Goal: Task Accomplishment & Management: Complete application form

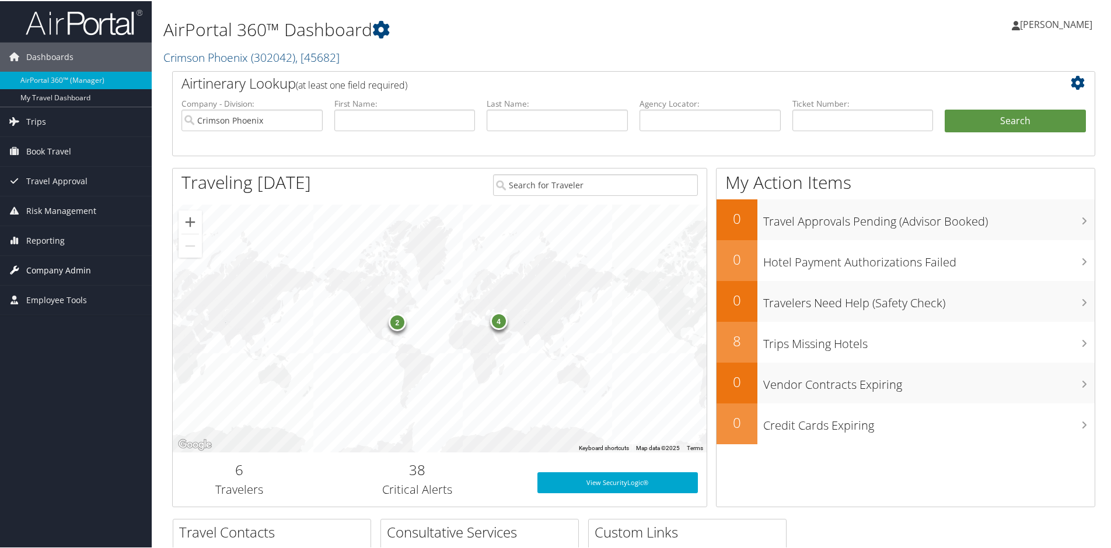
click at [50, 263] on span "Company Admin" at bounding box center [58, 269] width 65 height 29
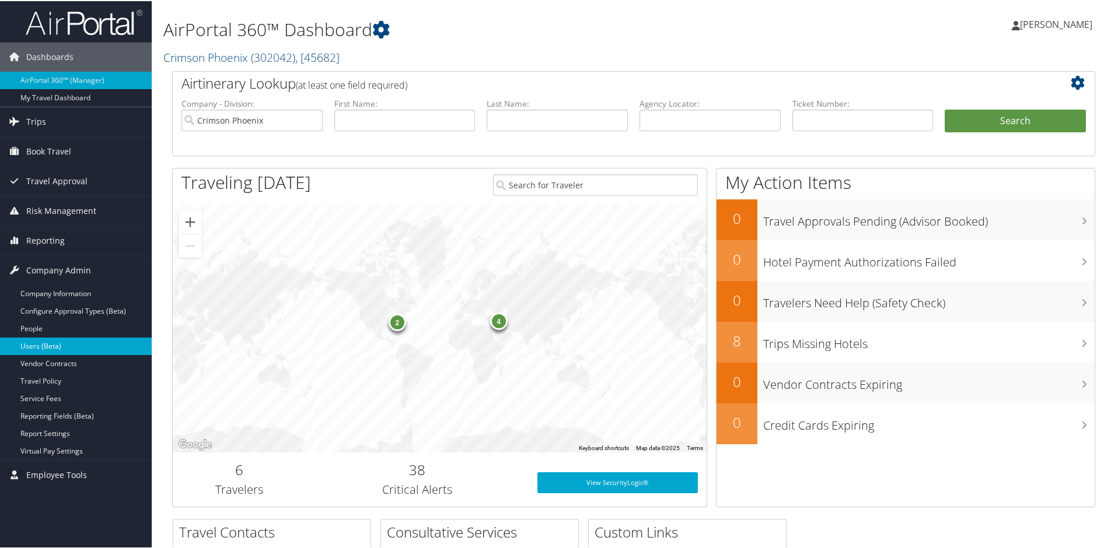
click at [26, 345] on link "Users (Beta)" at bounding box center [76, 345] width 152 height 17
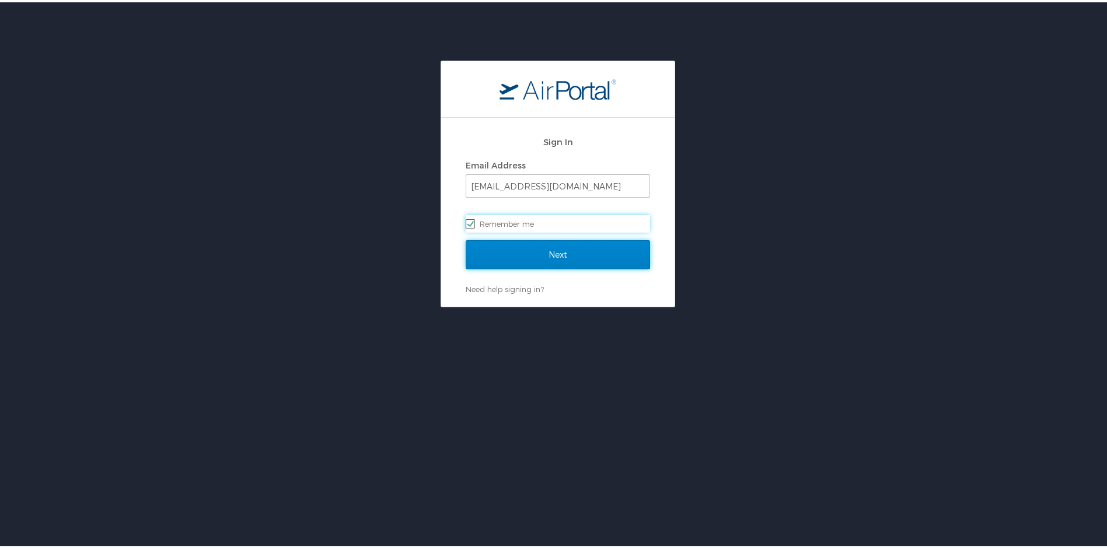
click at [559, 255] on input "Next" at bounding box center [557, 252] width 184 height 29
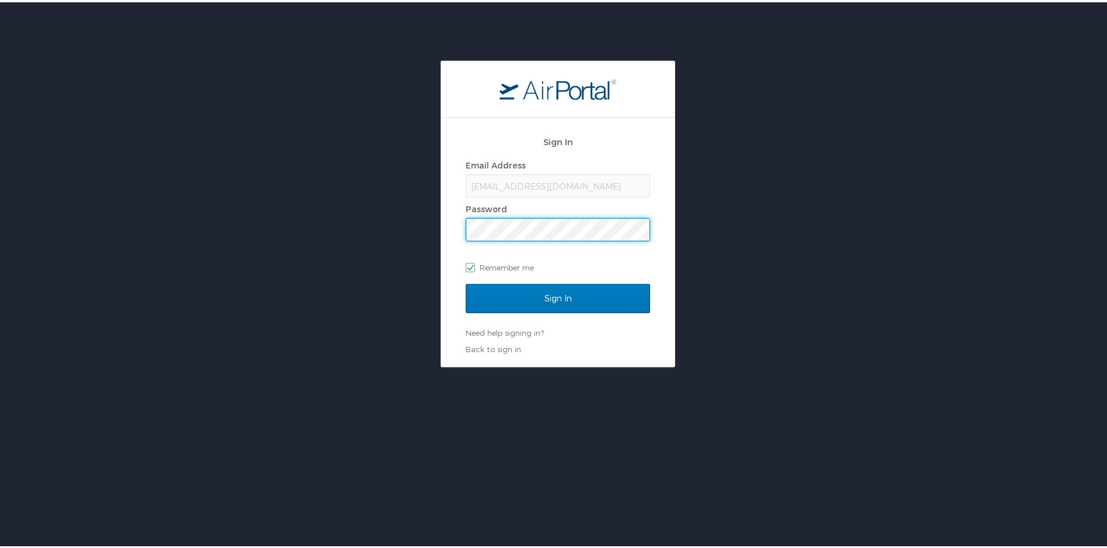
click at [465, 282] on input "Sign In" at bounding box center [557, 296] width 184 height 29
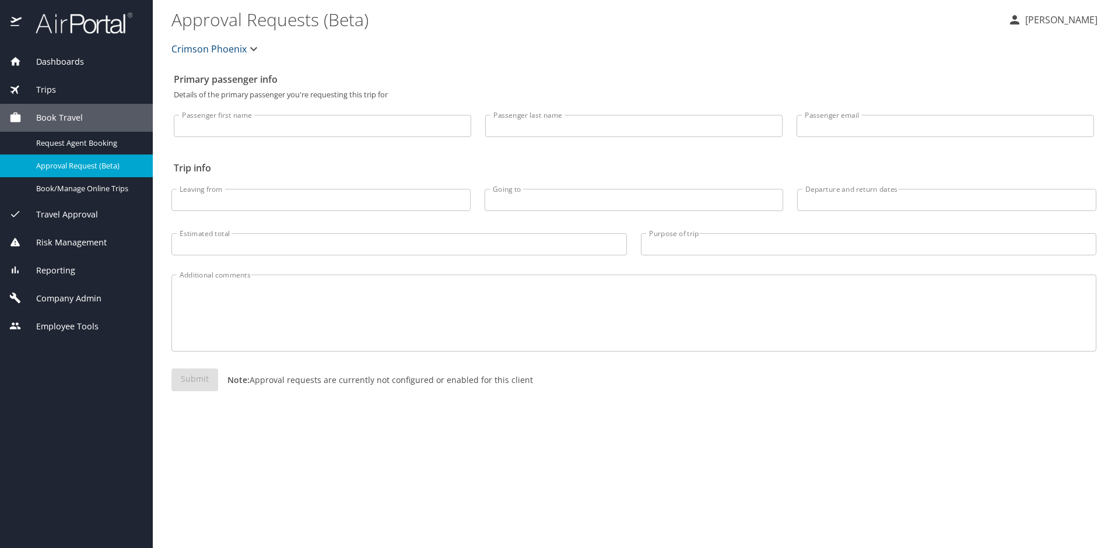
click at [85, 301] on span "Company Admin" at bounding box center [62, 298] width 80 height 13
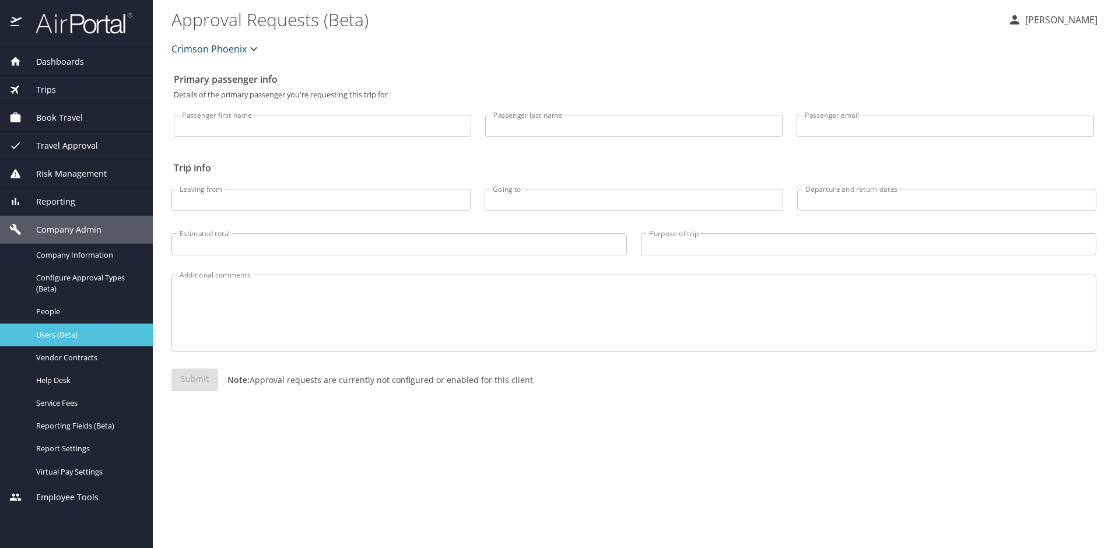
click at [52, 333] on span "Users (Beta)" at bounding box center [87, 335] width 103 height 11
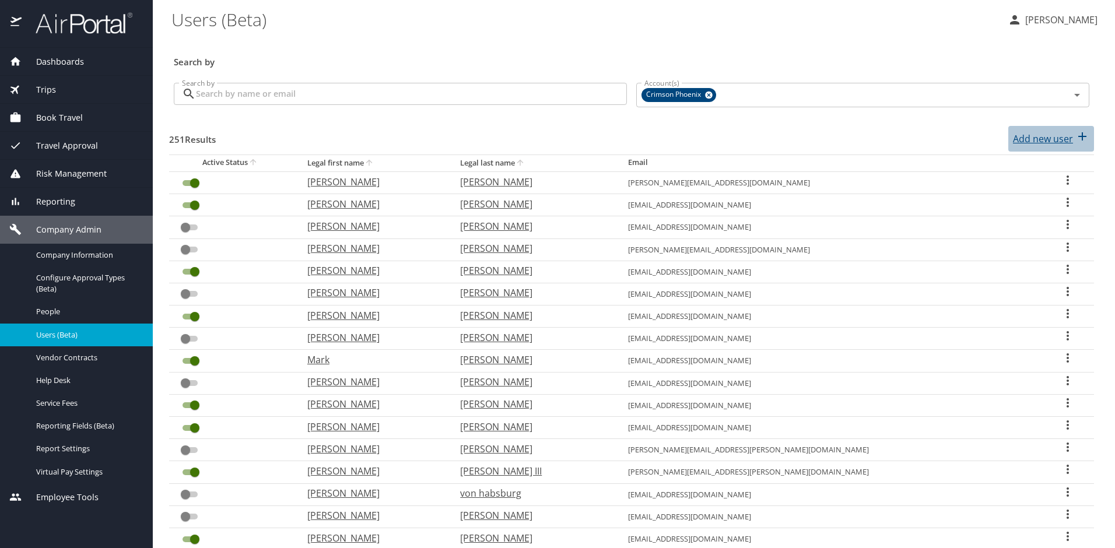
click at [1052, 139] on p "Add new user" at bounding box center [1043, 139] width 60 height 14
select select "US"
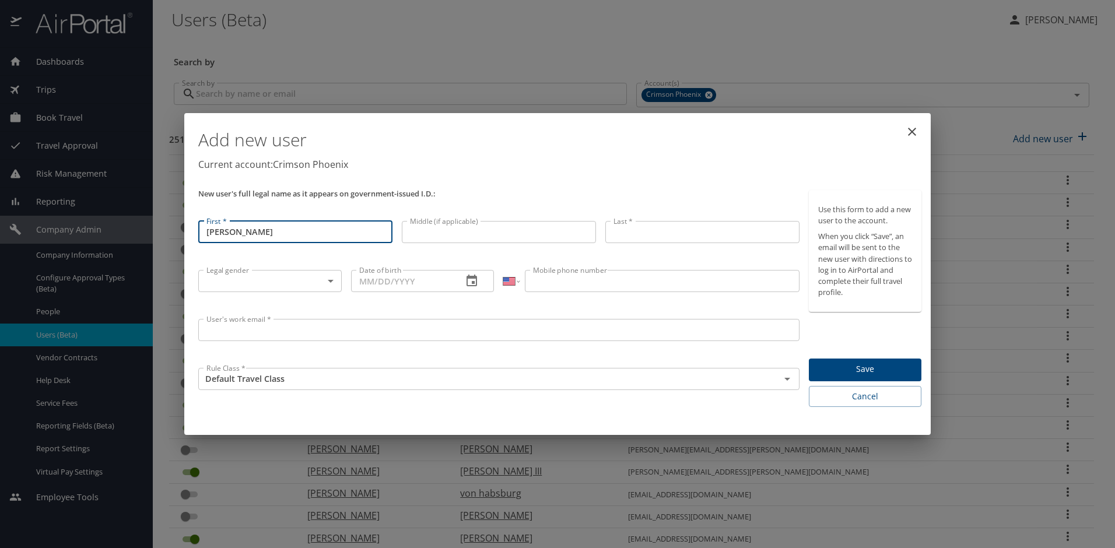
type input "Chantel"
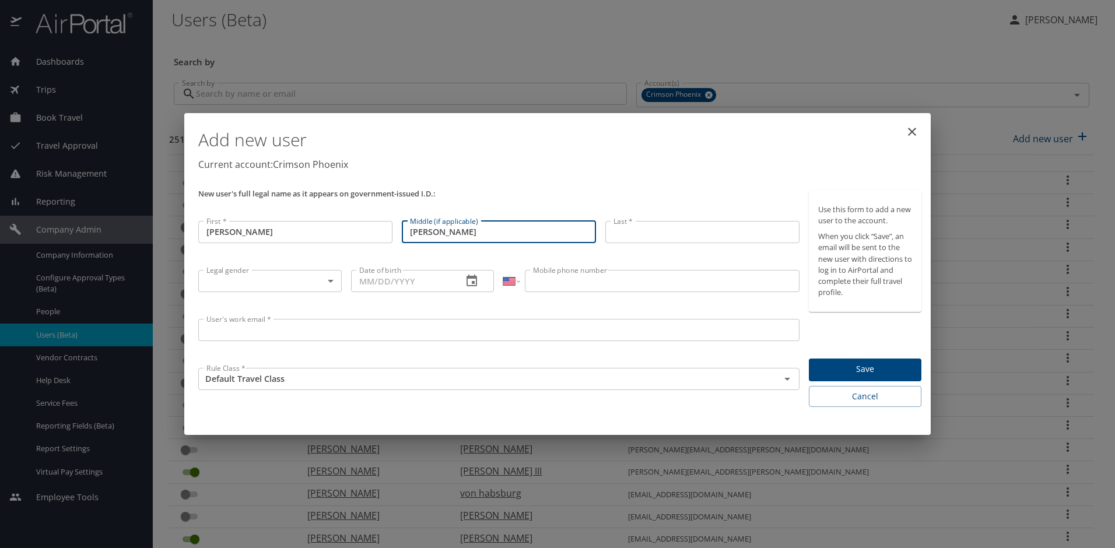
type input "Marie"
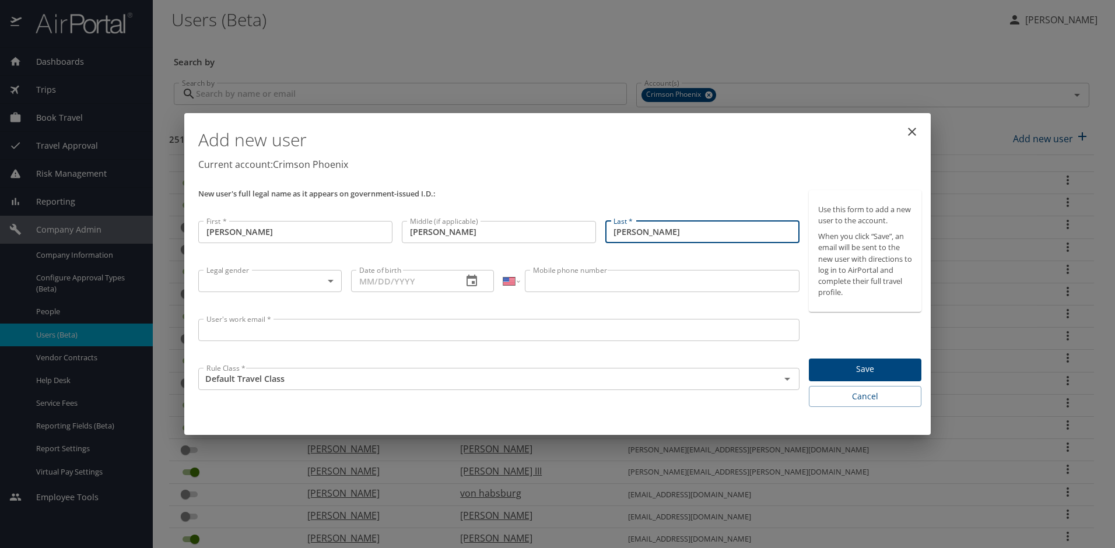
type input "Ruff"
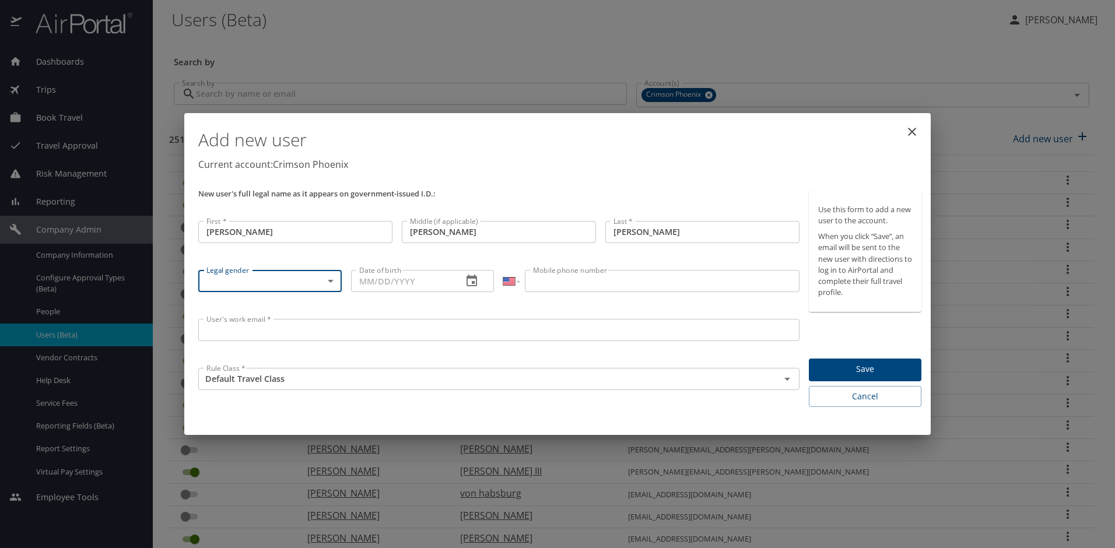
click at [329, 281] on body "Dashboards AirPortal 360™ Manager My Travel Dashboard Trips Airtinerary® Lookup…" at bounding box center [557, 274] width 1115 height 548
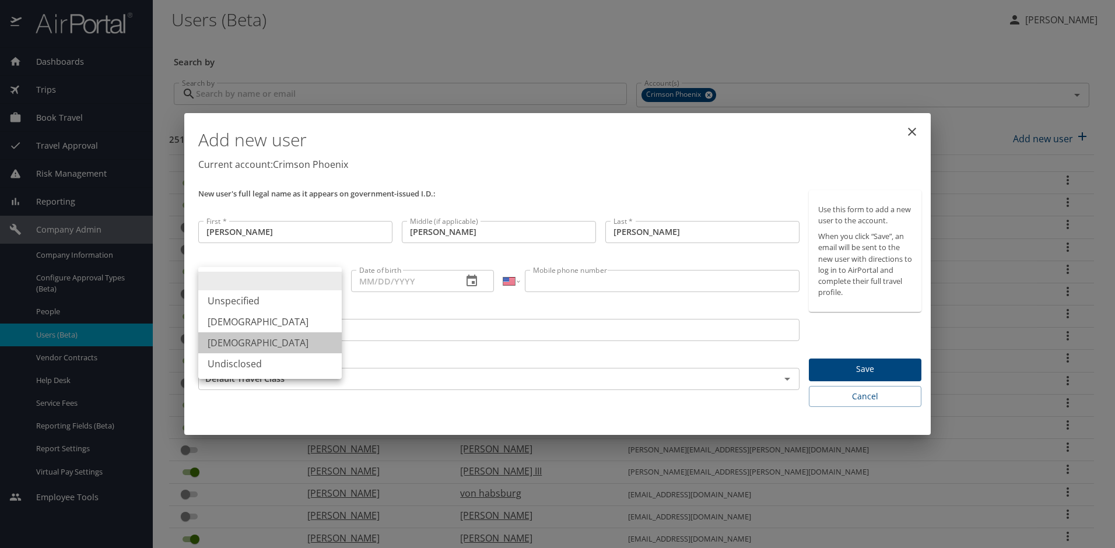
click at [254, 341] on li "Female" at bounding box center [269, 342] width 143 height 21
type input "Female"
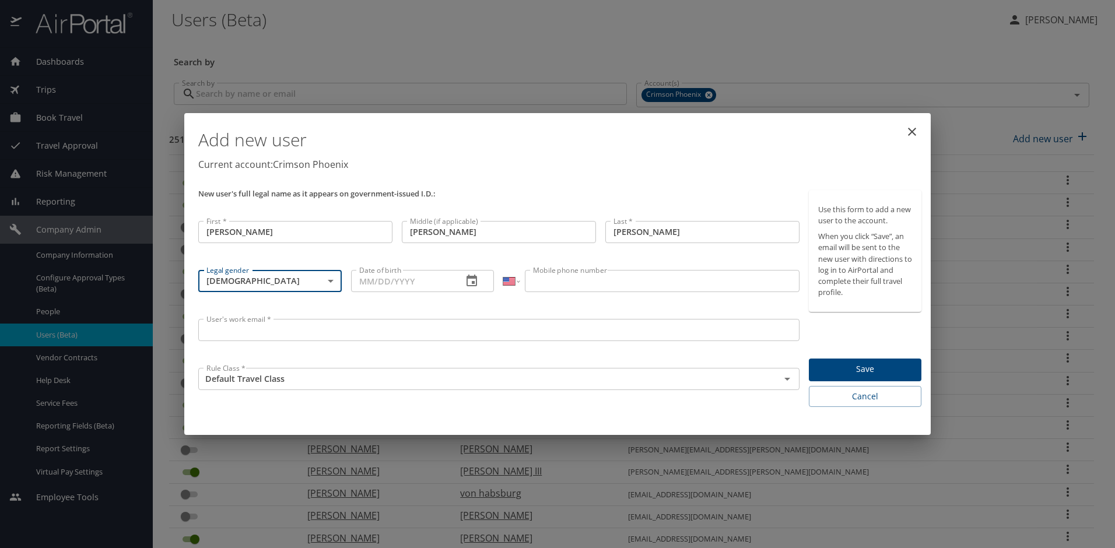
click at [423, 283] on input "Date of birth" at bounding box center [402, 281] width 103 height 22
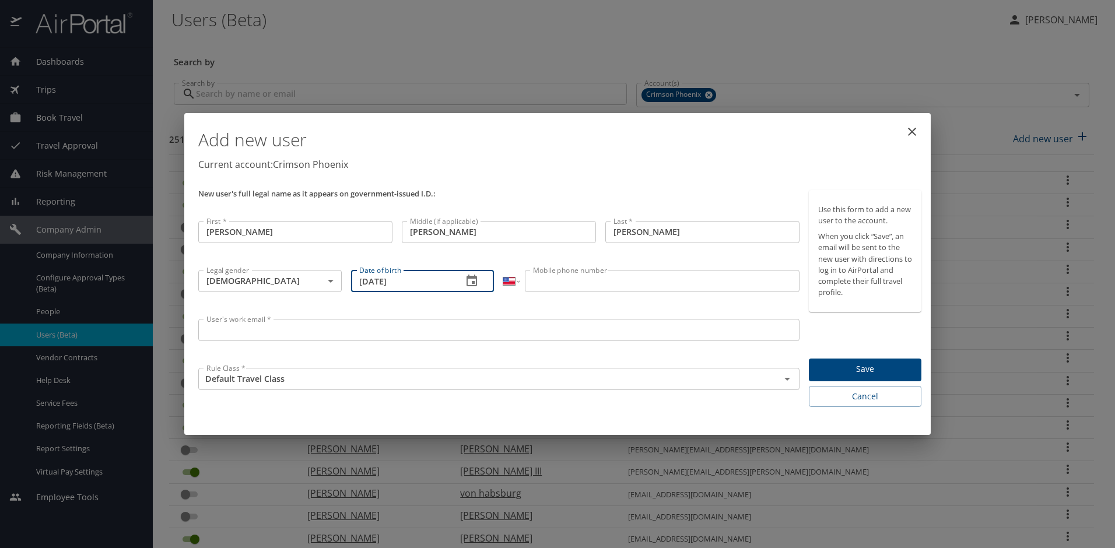
type input "09/18/1998"
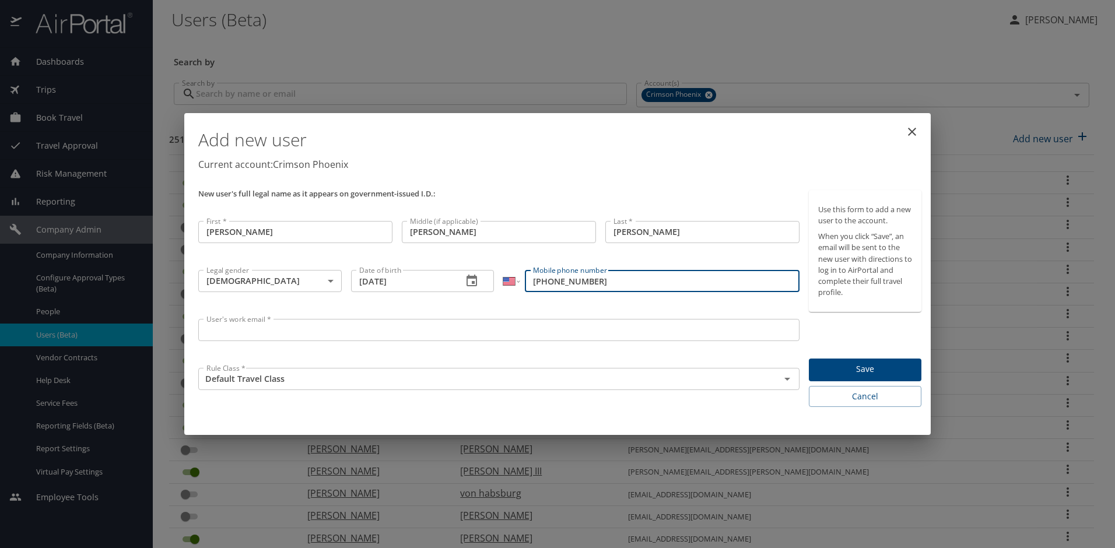
type input "(346) 413-7074"
click at [392, 328] on input "User's work email *" at bounding box center [498, 330] width 601 height 22
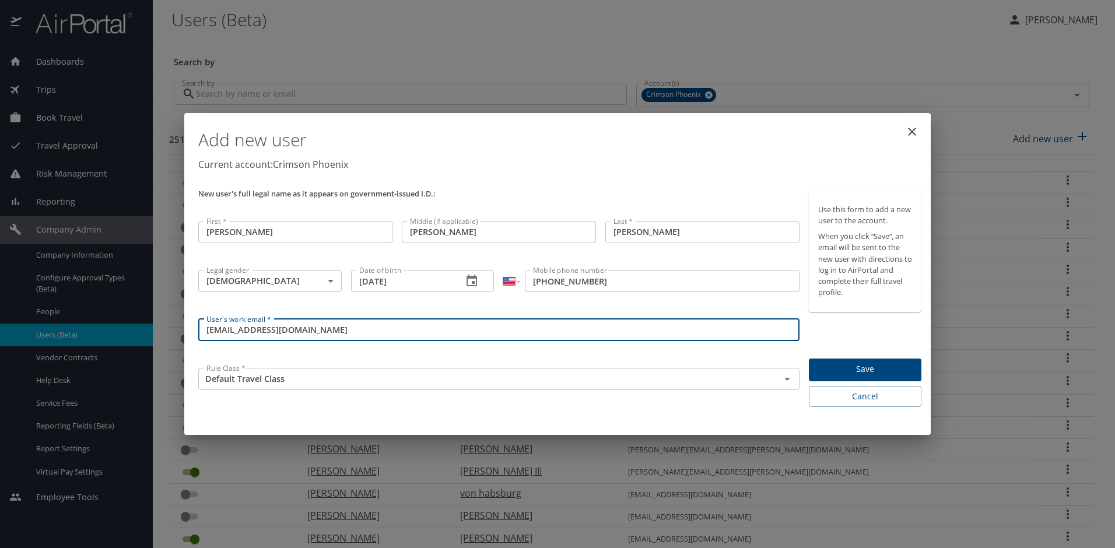
click at [252, 327] on input "chantelruff@hotmail.com" at bounding box center [498, 330] width 601 height 22
type input "chantelruff@hotmail.com"
click at [852, 360] on button "Save" at bounding box center [865, 370] width 113 height 23
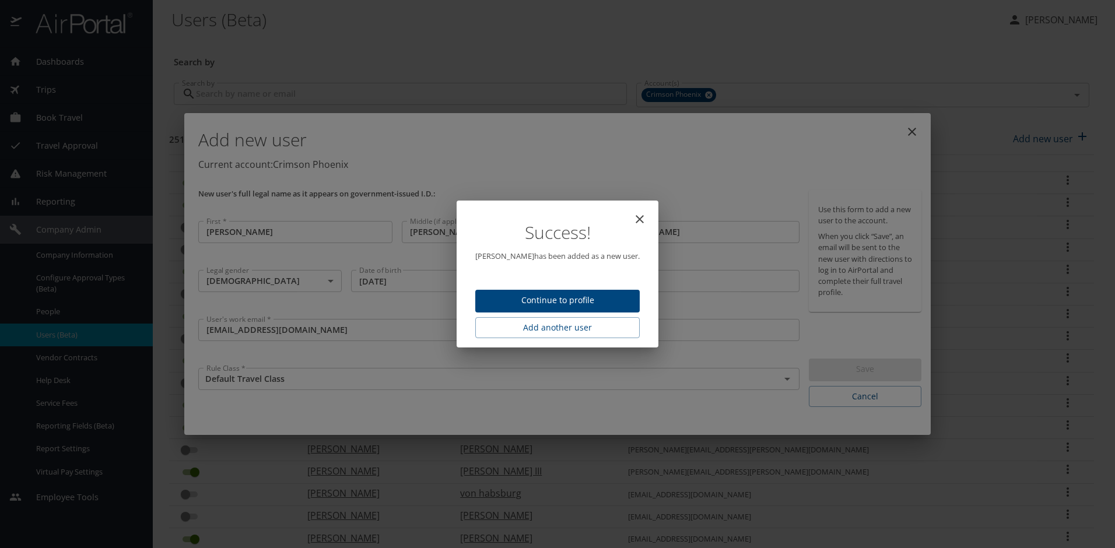
click at [555, 305] on span "Continue to profile" at bounding box center [558, 300] width 146 height 15
select select "US"
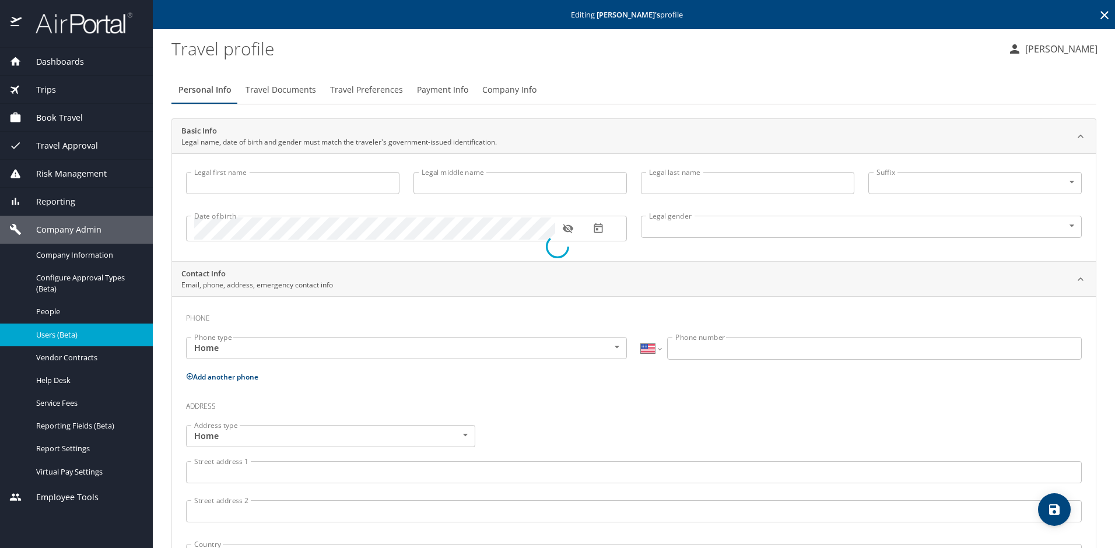
type input "Chantel"
type input "Marie"
type input "Ruff"
type input "Female"
select select "US"
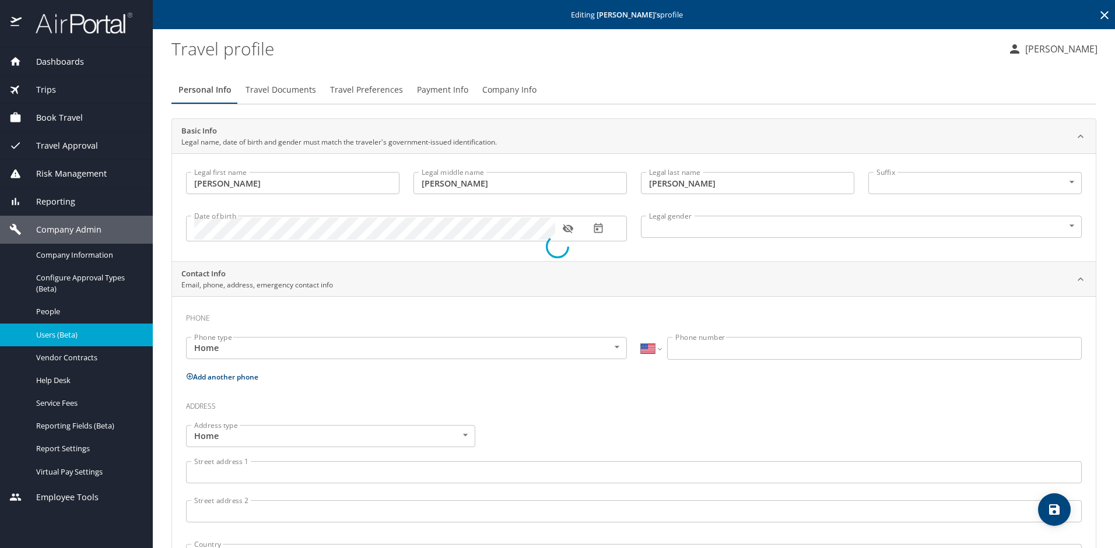
select select "US"
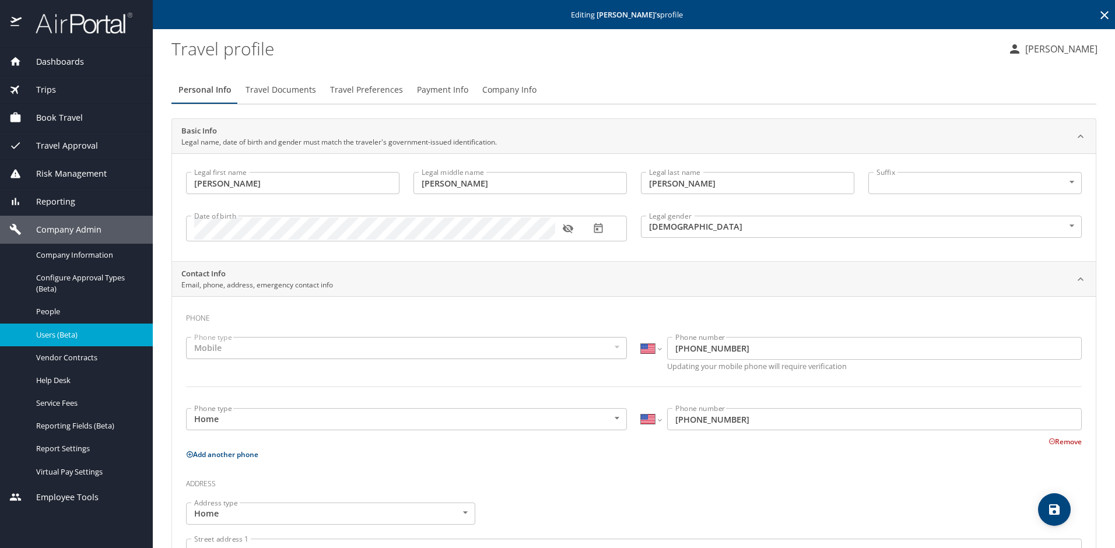
click at [1055, 442] on button "Remove" at bounding box center [1065, 442] width 33 height 10
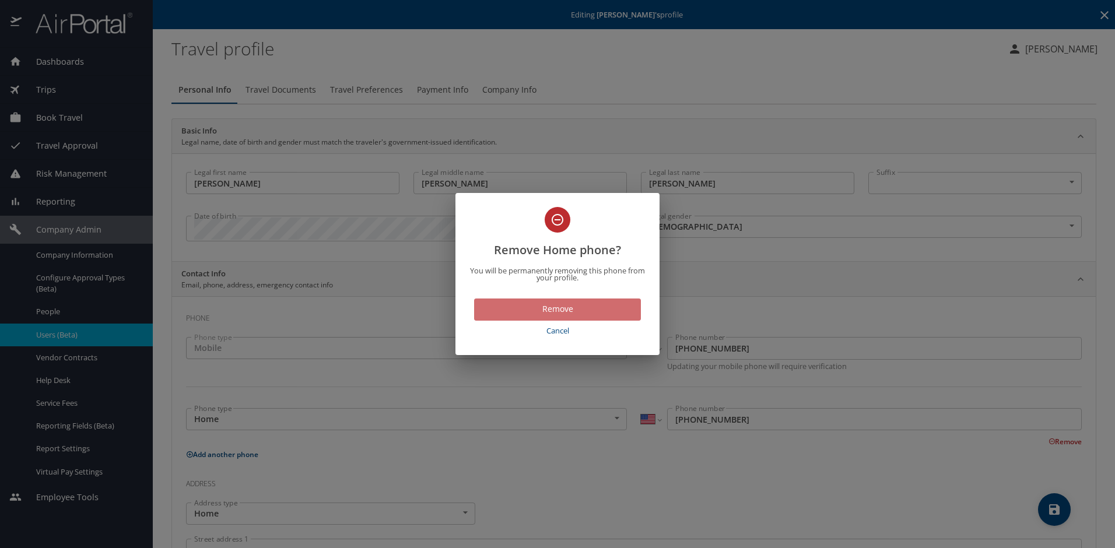
click at [566, 315] on span "Remove" at bounding box center [558, 309] width 148 height 15
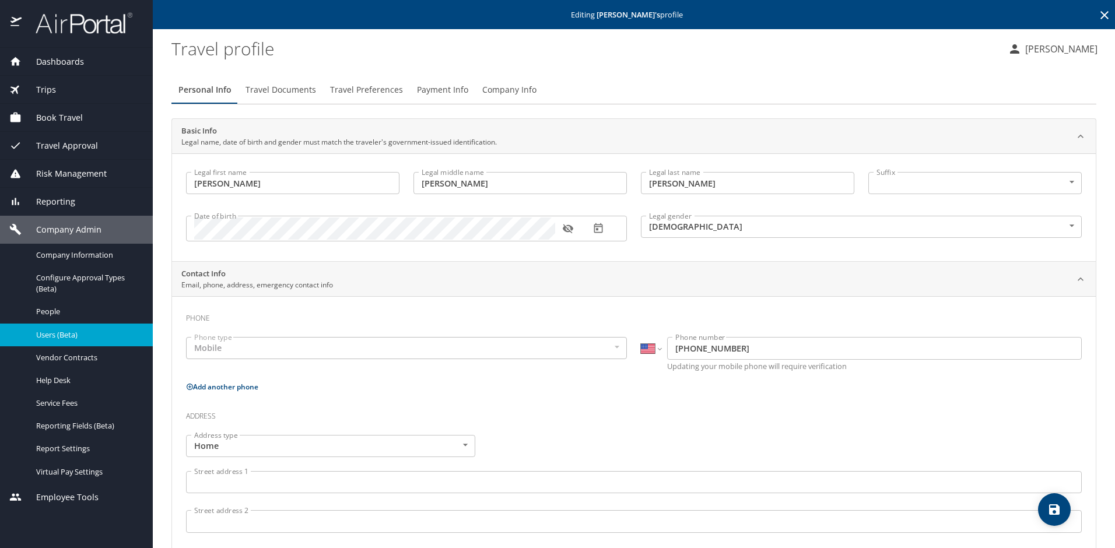
click at [451, 87] on span "Payment Info" at bounding box center [442, 90] width 51 height 15
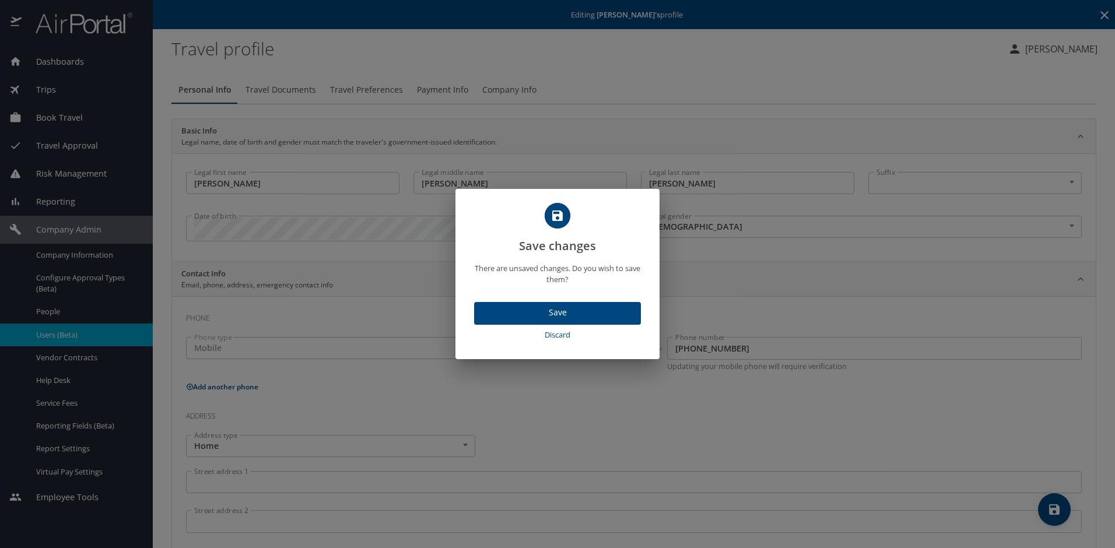
click at [568, 310] on span "Save" at bounding box center [558, 313] width 148 height 15
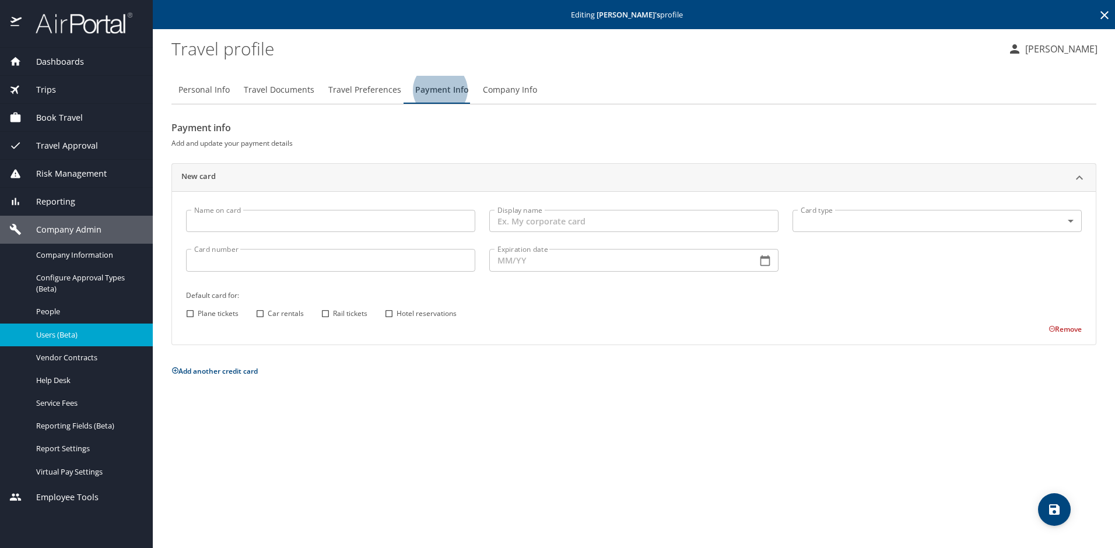
click at [247, 221] on input "Name on card" at bounding box center [330, 221] width 289 height 22
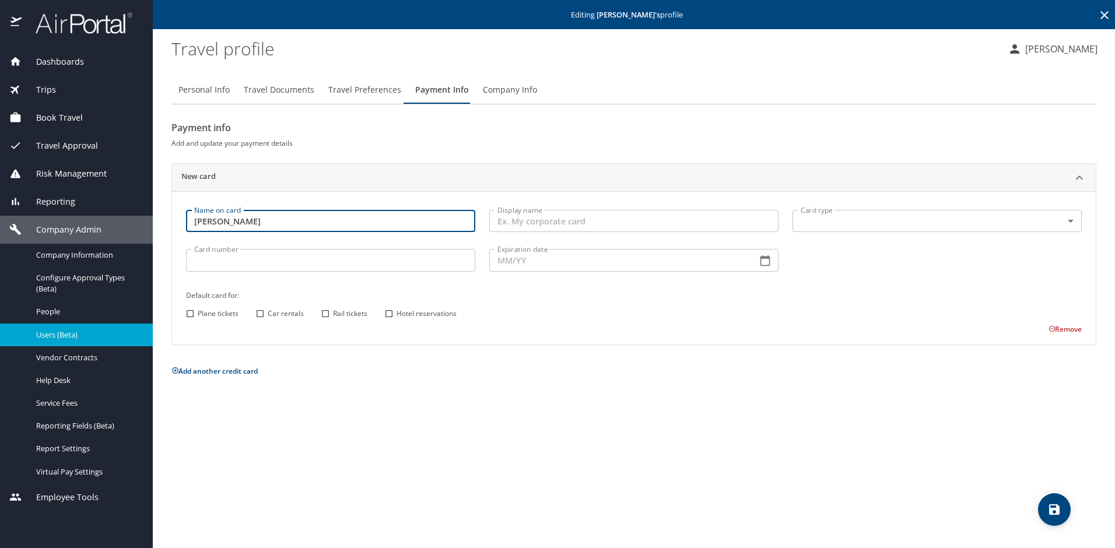
type input "Charles Owen"
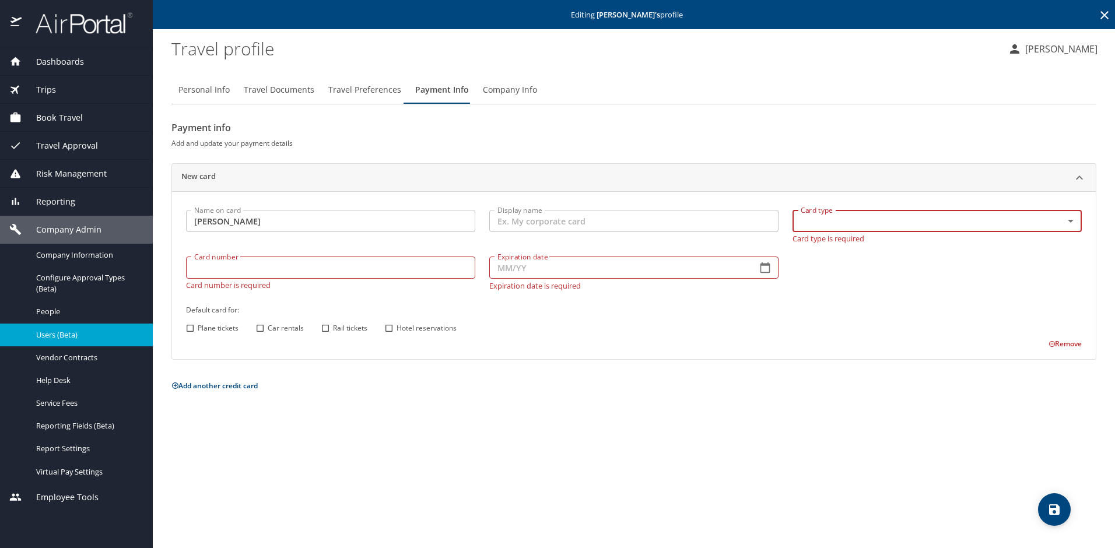
click at [541, 219] on input "Display name" at bounding box center [633, 221] width 289 height 22
type input "Corporate BTA"
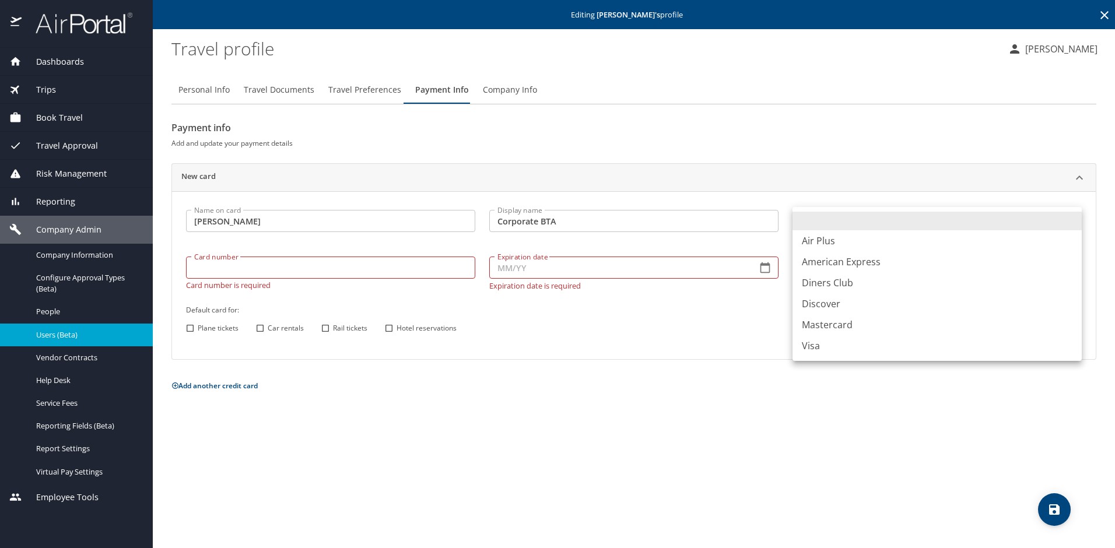
click at [851, 223] on body "Dashboards AirPortal 360™ Manager My Travel Dashboard Trips Airtinerary® Lookup…" at bounding box center [557, 274] width 1115 height 548
click at [819, 345] on li "Visa" at bounding box center [937, 345] width 289 height 21
type input "VI"
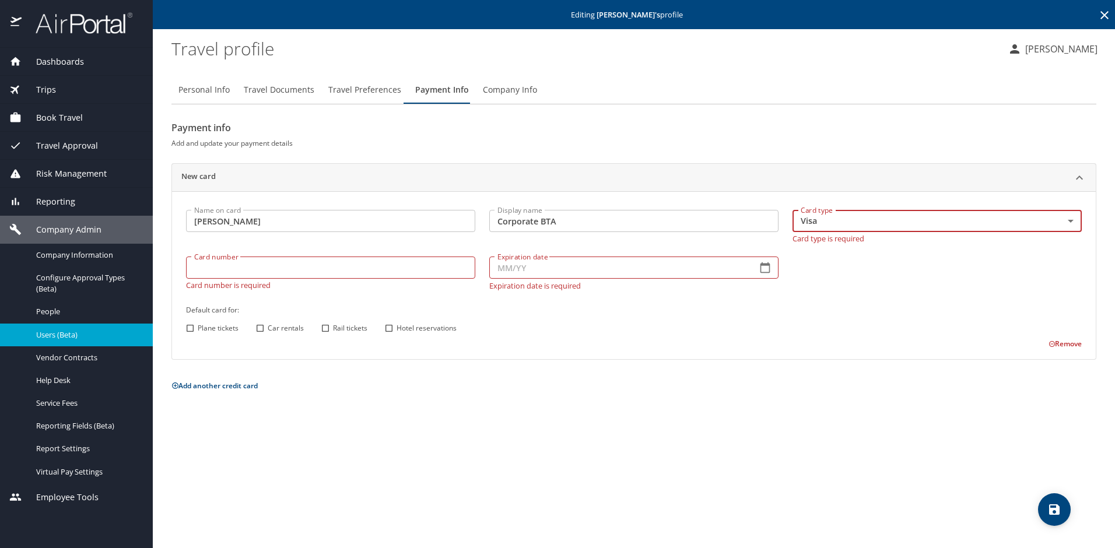
click at [341, 257] on input "Card number" at bounding box center [330, 268] width 289 height 22
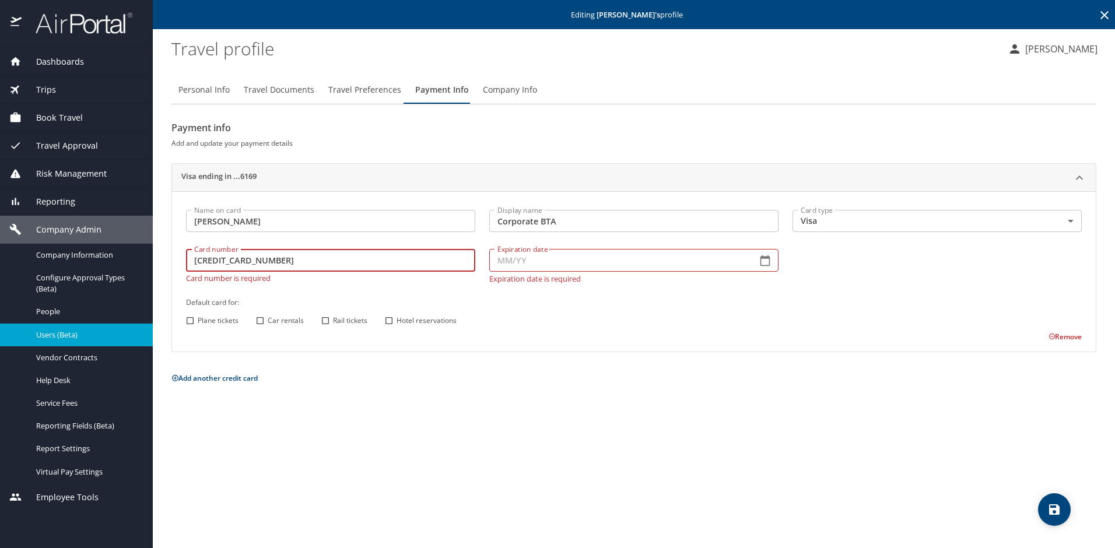
type input "4341820008726169"
type input "04/28"
click at [187, 313] on input "Plane tickets" at bounding box center [190, 320] width 15 height 15
checkbox input "true"
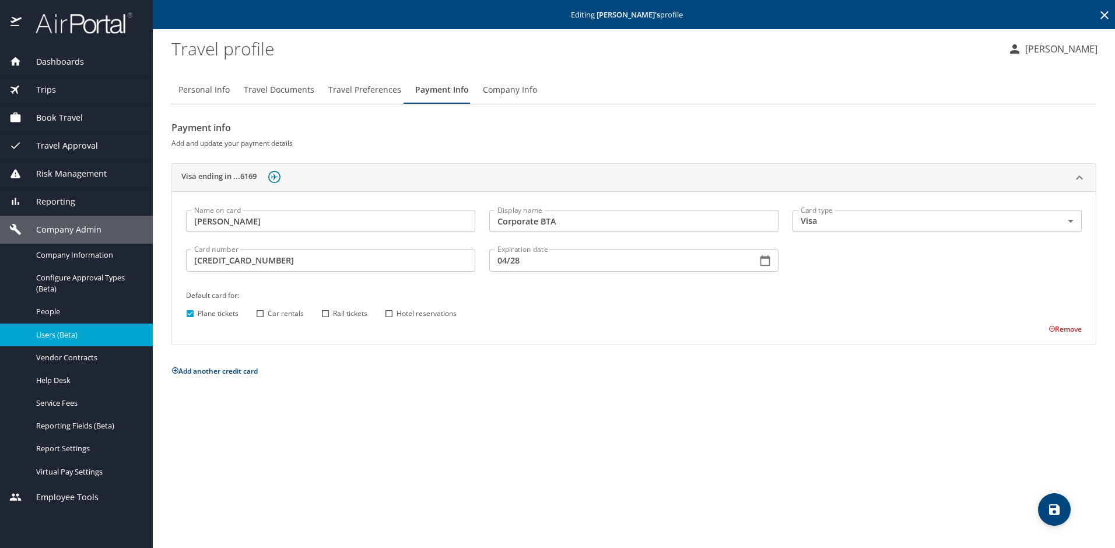
click at [258, 314] on input "Car rentals" at bounding box center [260, 313] width 15 height 15
checkbox input "true"
click at [392, 312] on input "Hotel reservations" at bounding box center [388, 313] width 15 height 15
checkbox input "true"
click at [1051, 510] on icon "save" at bounding box center [1054, 510] width 10 height 10
